Goal: Task Accomplishment & Management: Use online tool/utility

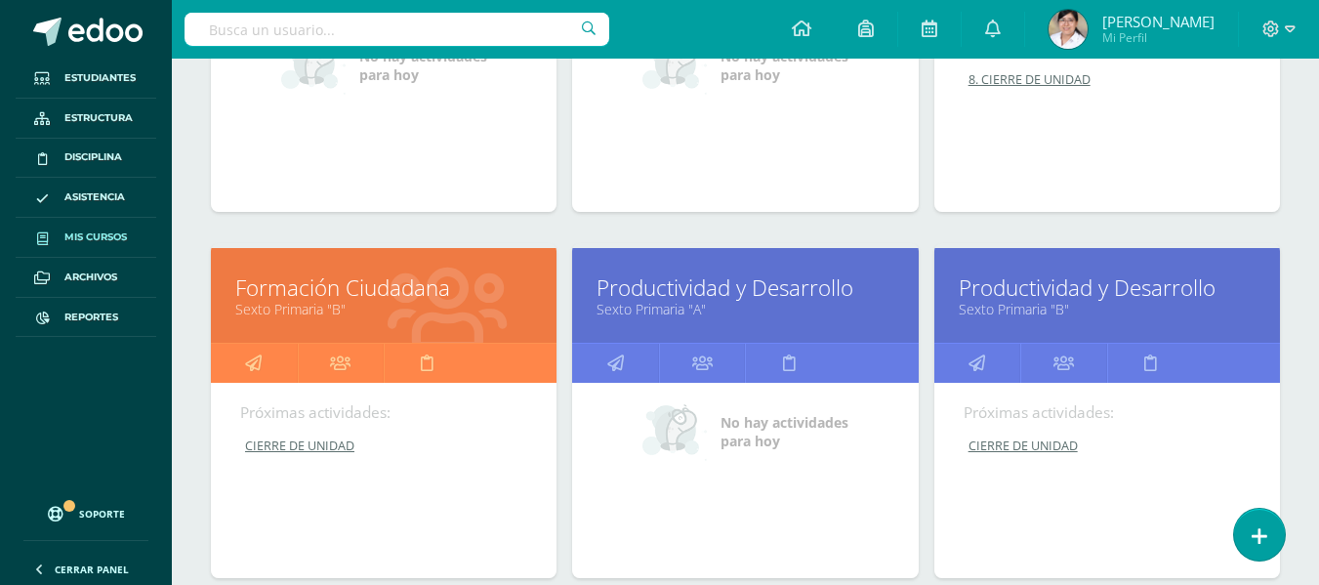
scroll to position [4292, 0]
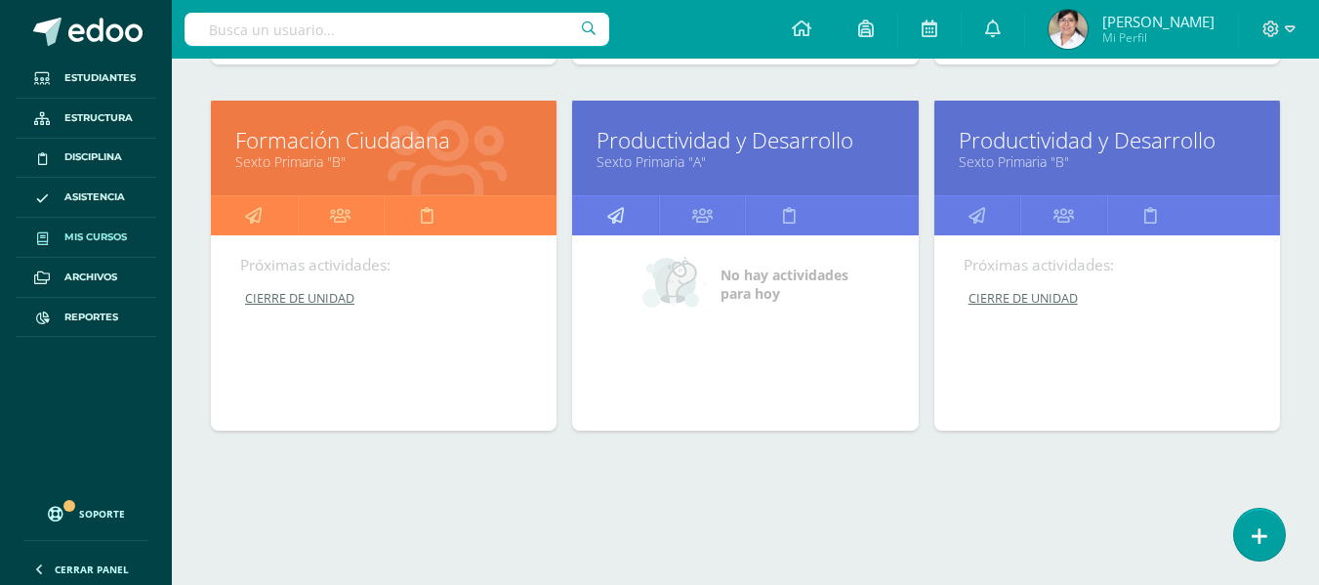
click at [605, 207] on link at bounding box center [615, 215] width 87 height 39
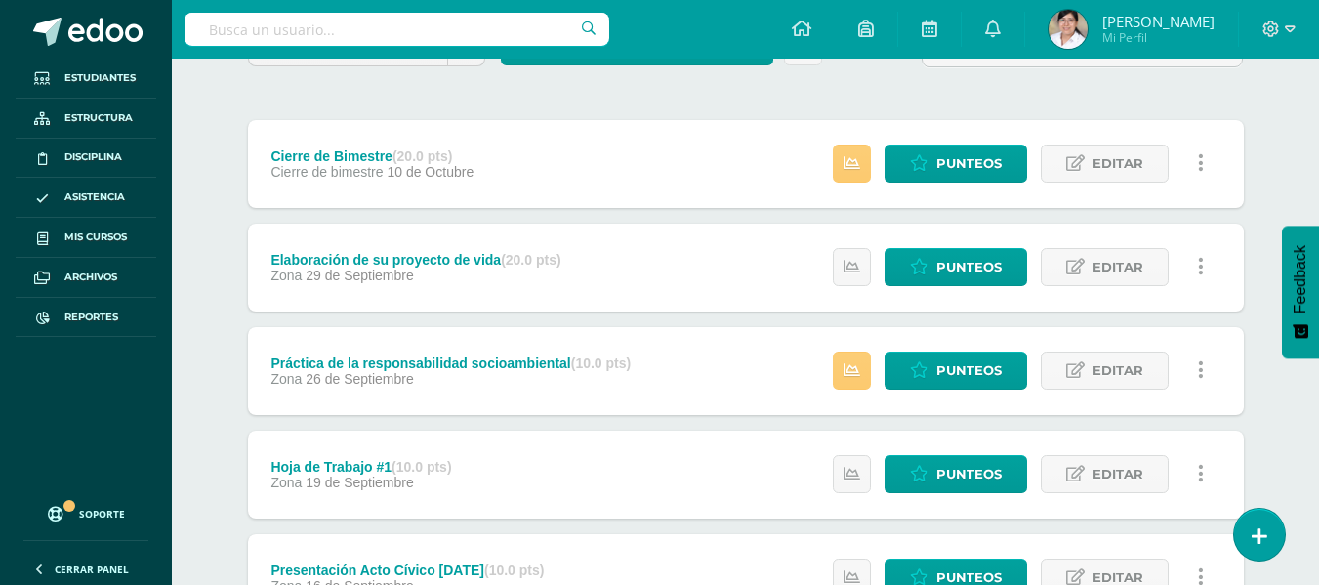
scroll to position [98, 0]
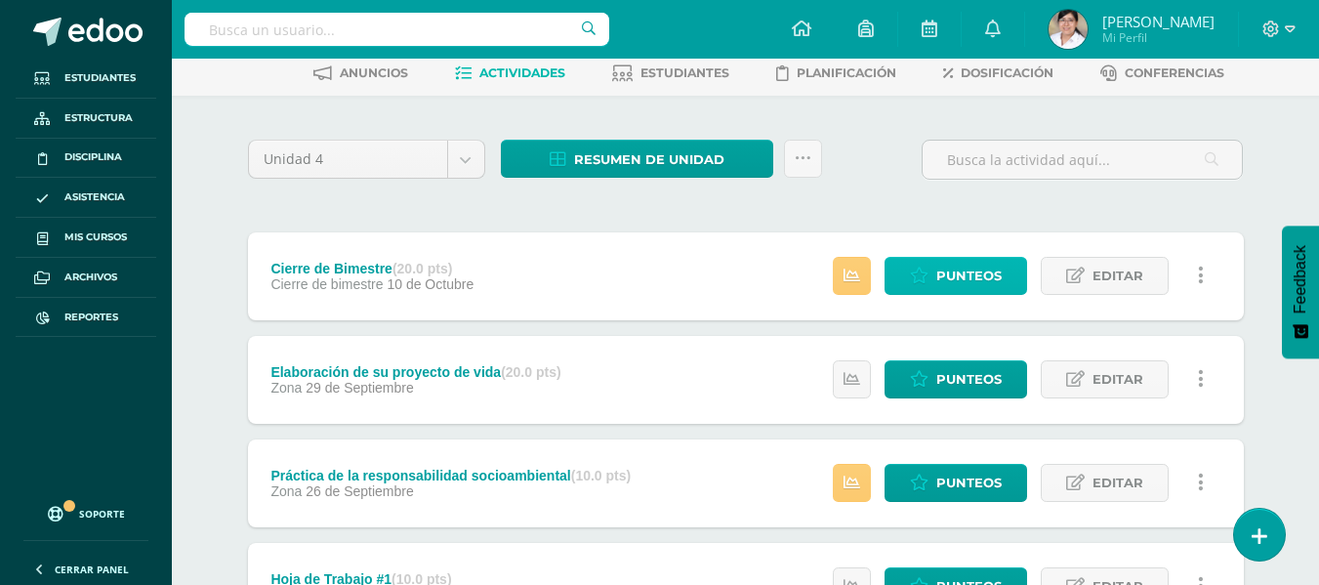
click at [955, 272] on span "Punteos" at bounding box center [968, 276] width 65 height 36
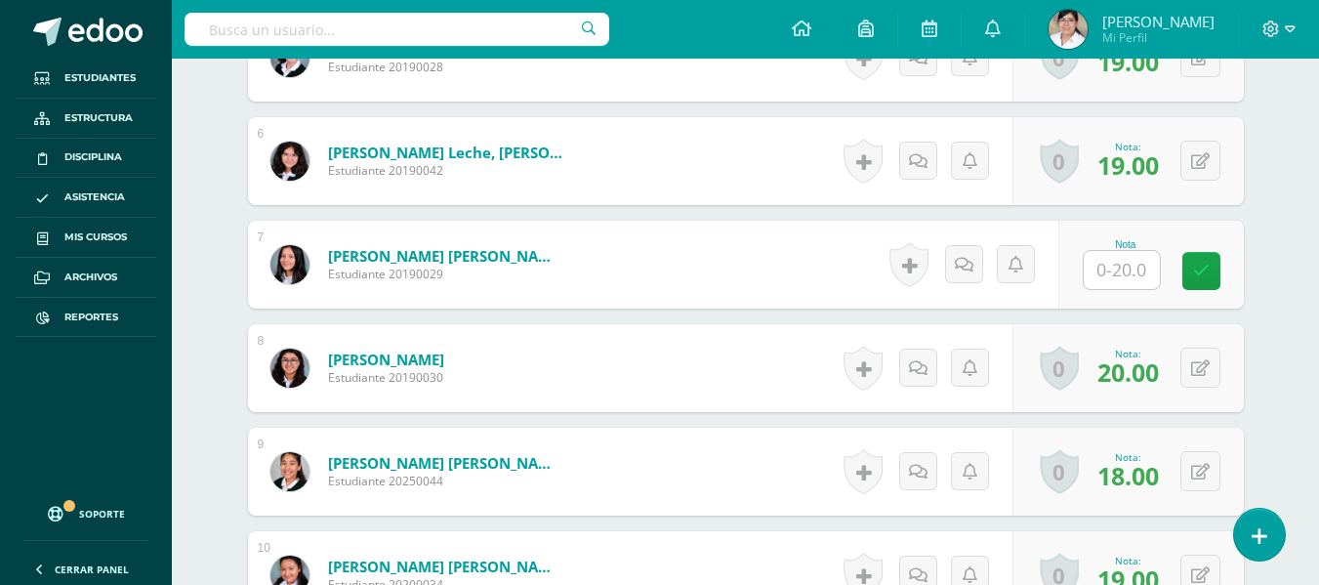
scroll to position [1183, 0]
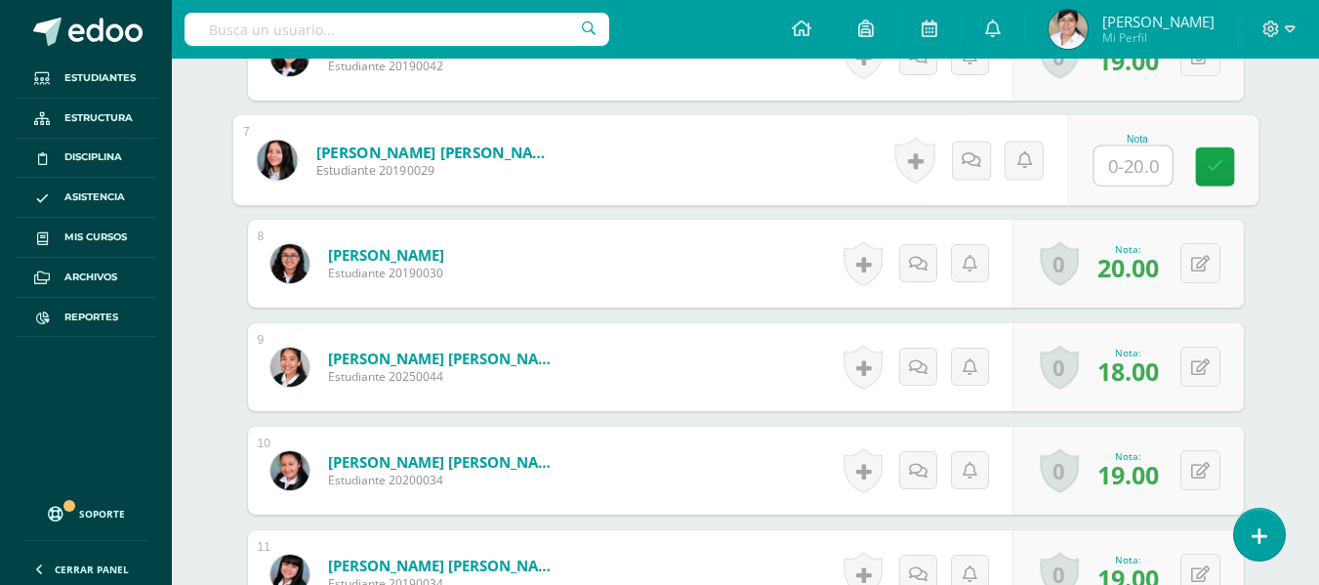
click at [1125, 170] on input "text" at bounding box center [1132, 165] width 78 height 39
type input "16"
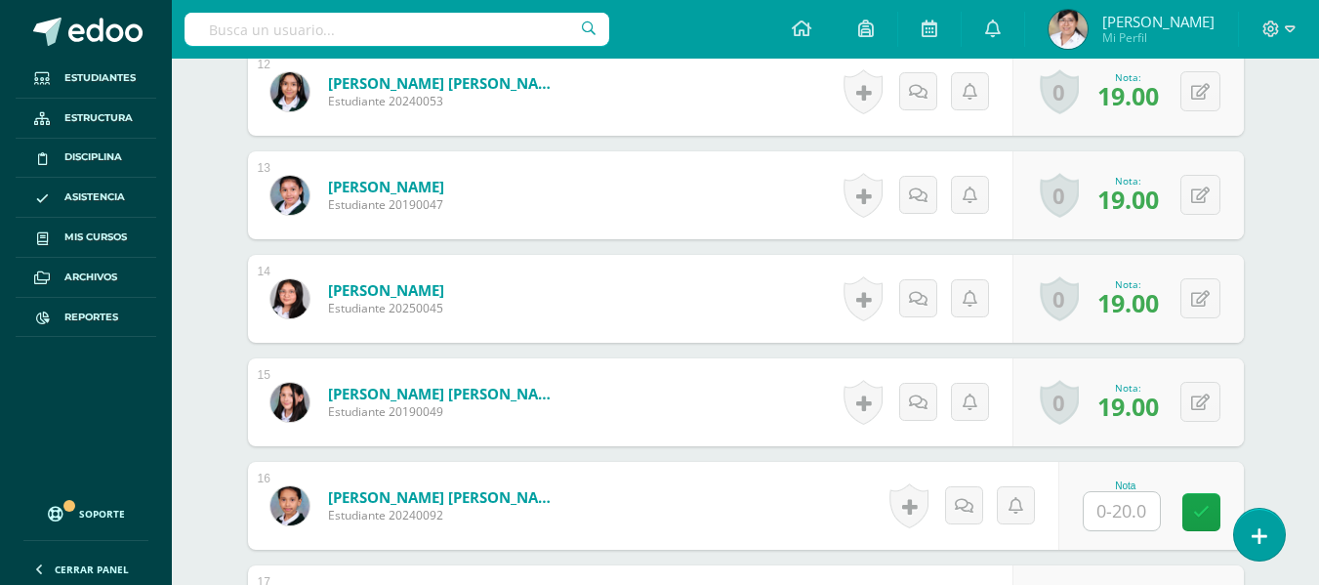
scroll to position [1964, 0]
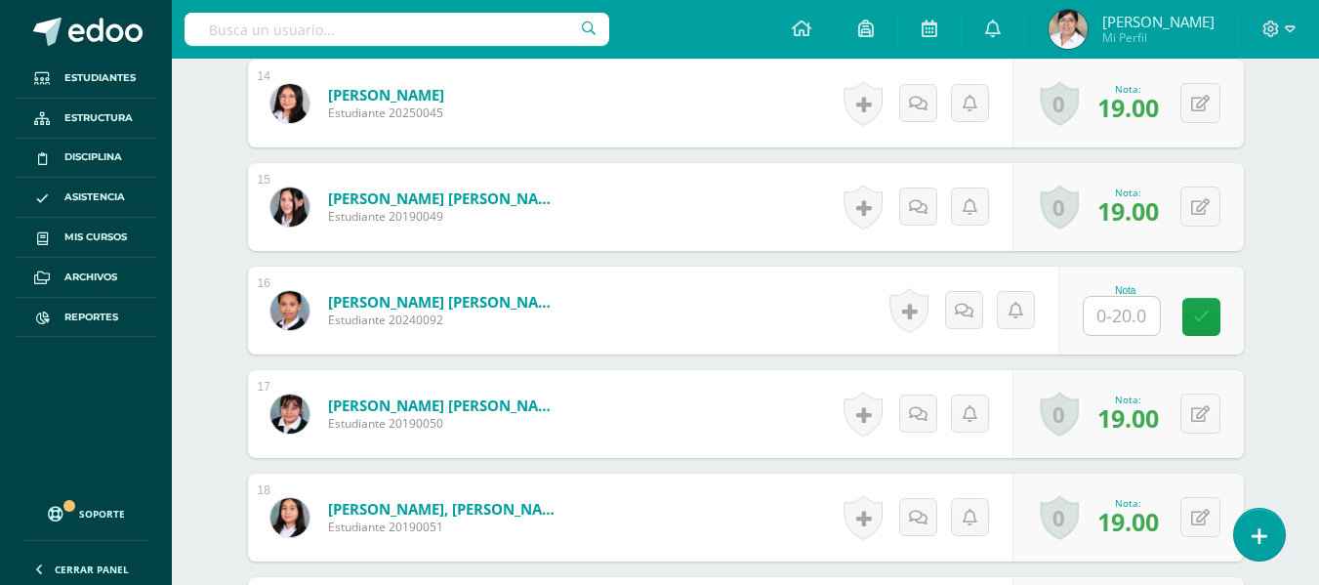
click at [1139, 306] on input "text" at bounding box center [1121, 316] width 76 height 38
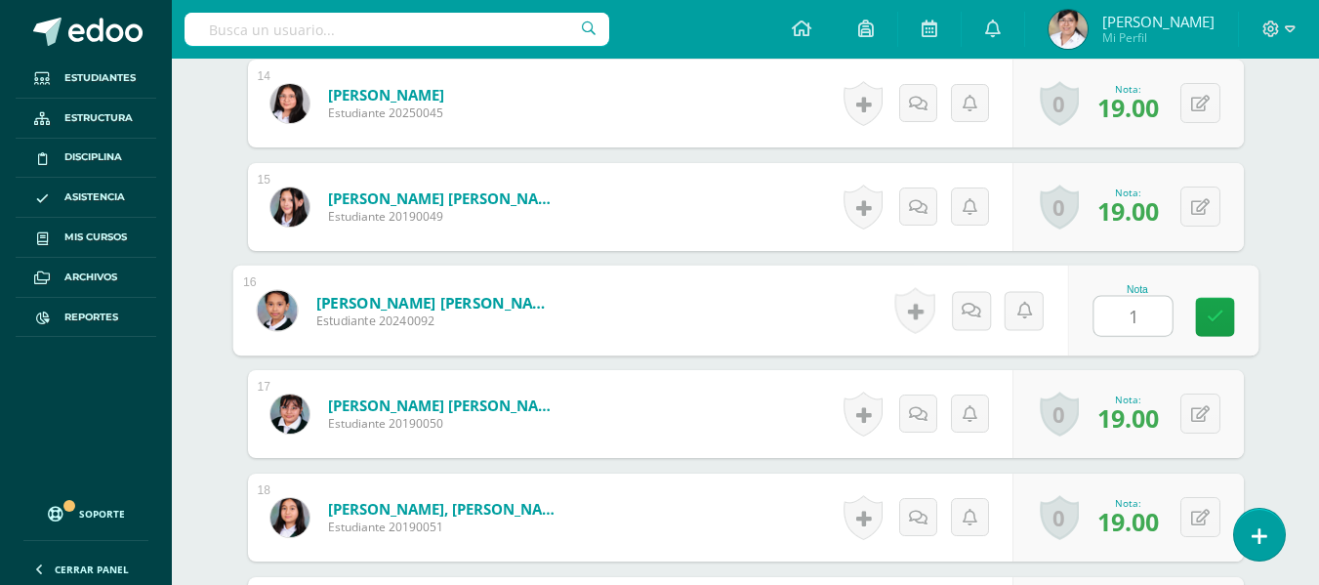
type input "17"
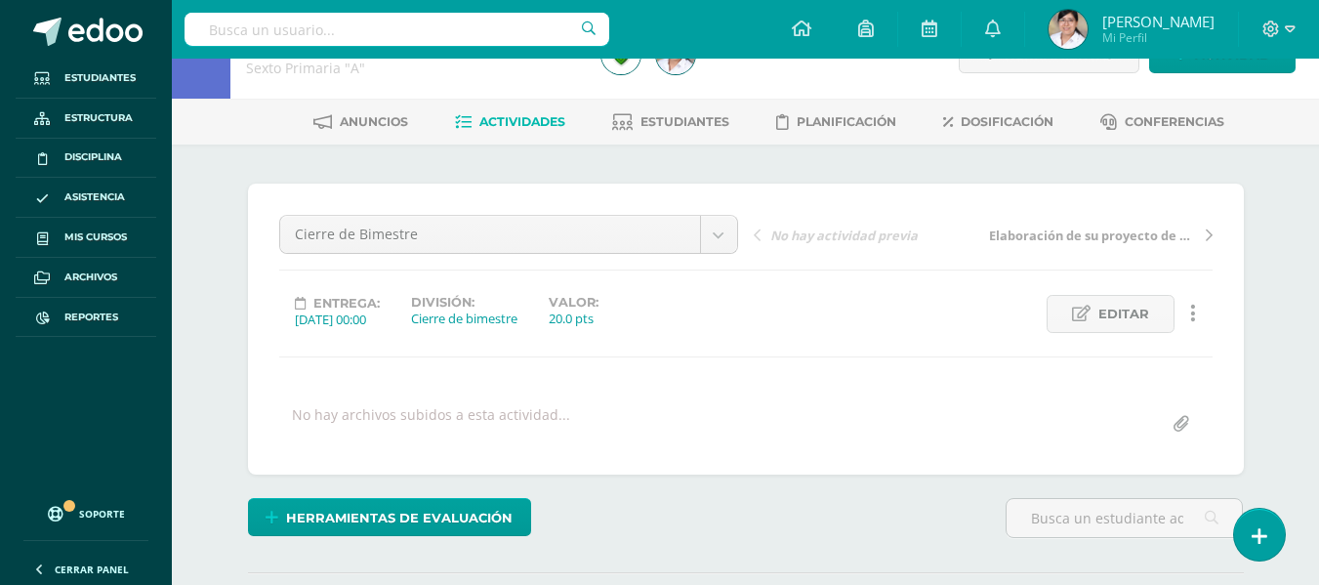
scroll to position [0, 0]
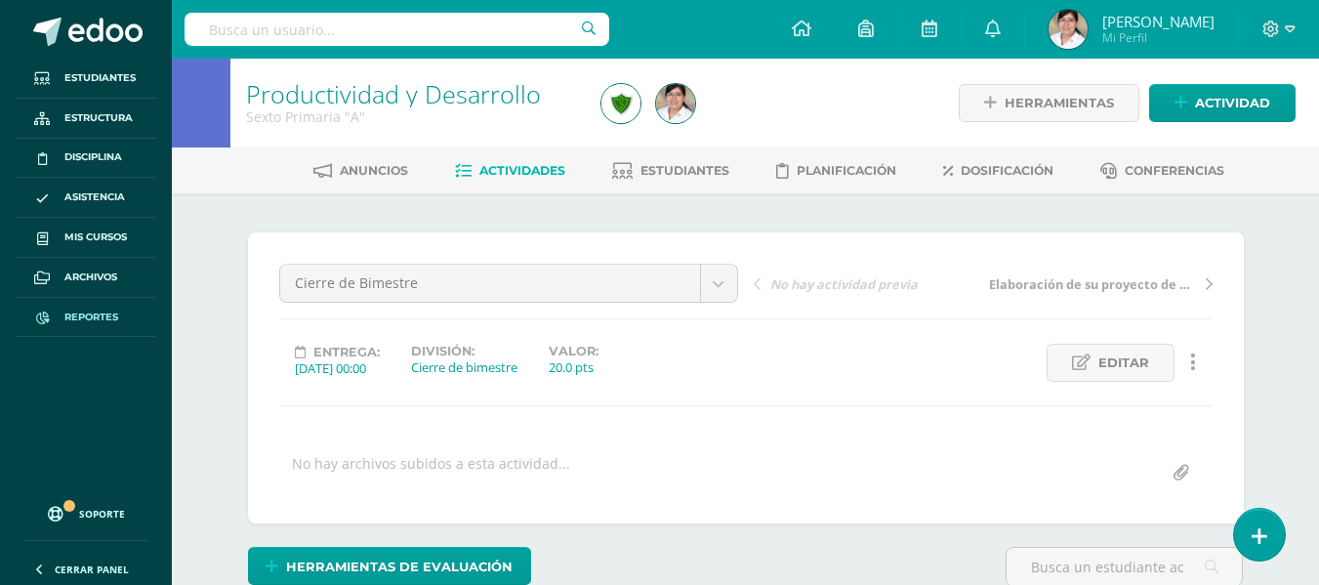
click at [52, 300] on link "Reportes" at bounding box center [86, 318] width 141 height 40
